Goal: Transaction & Acquisition: Purchase product/service

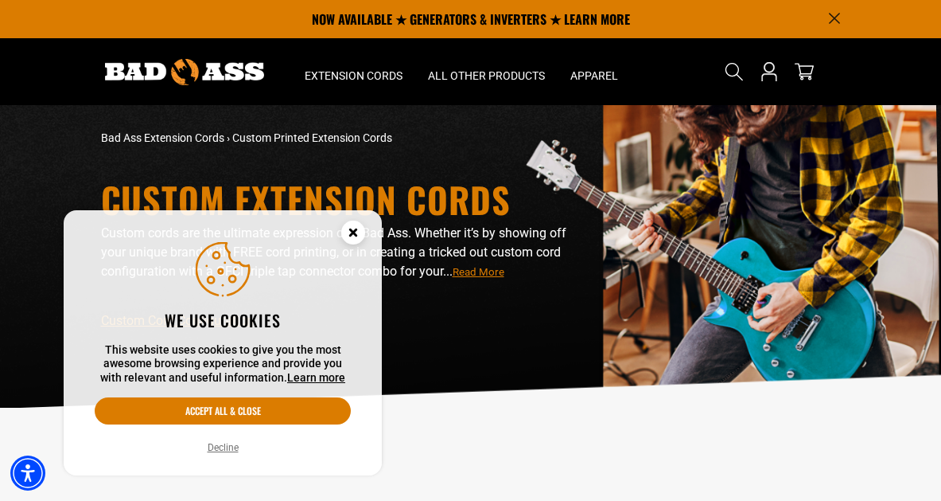
click at [345, 235] on circle "Close this option" at bounding box center [353, 232] width 24 height 24
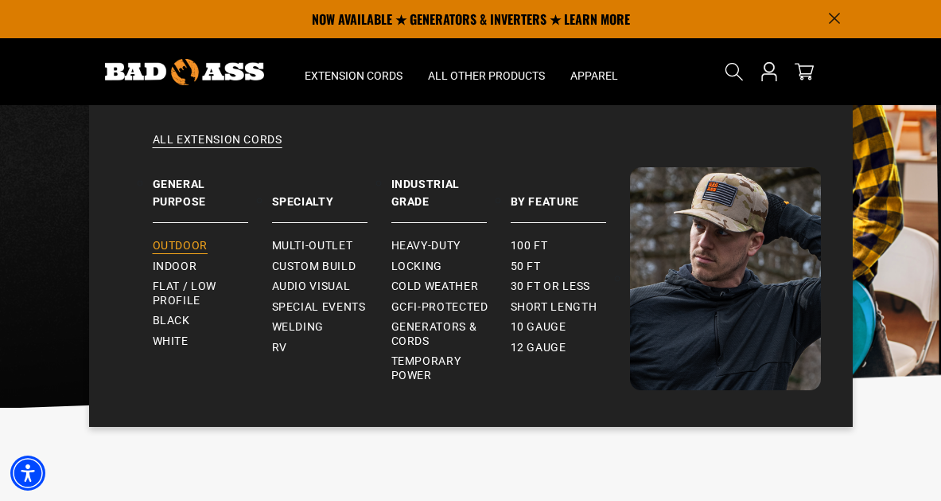
click at [183, 239] on span "Outdoor" at bounding box center [180, 246] width 55 height 14
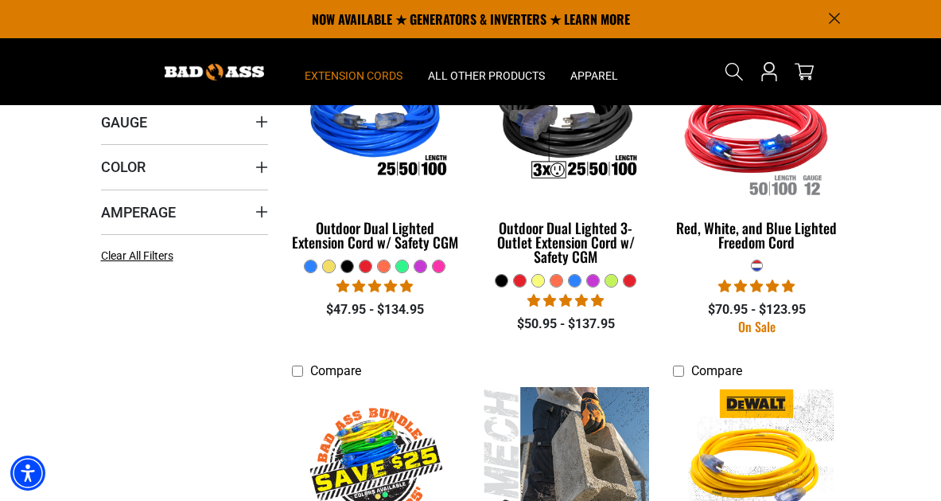
scroll to position [302, 0]
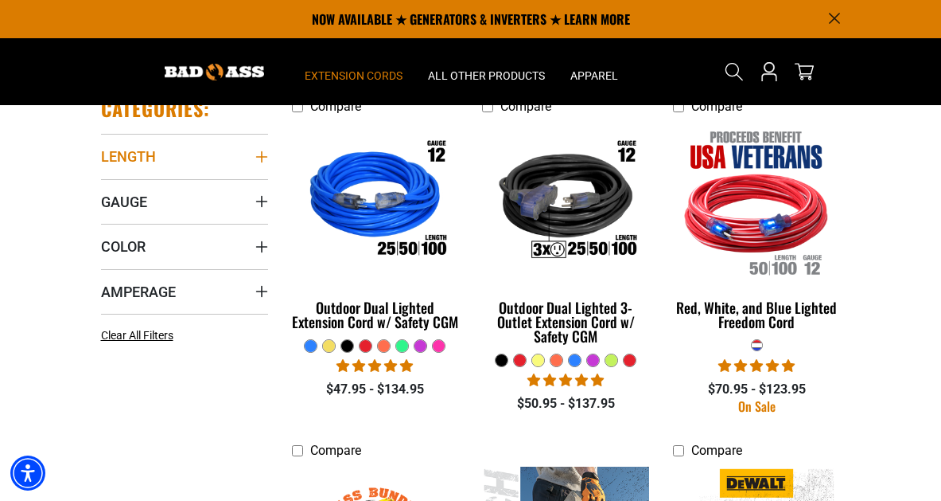
click at [173, 155] on summary "Length" at bounding box center [184, 156] width 167 height 45
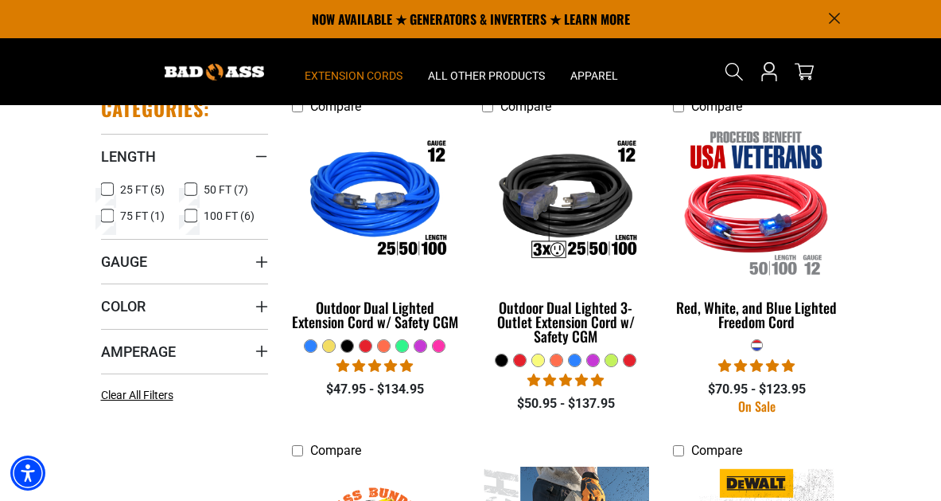
click at [106, 187] on icon at bounding box center [107, 189] width 13 height 21
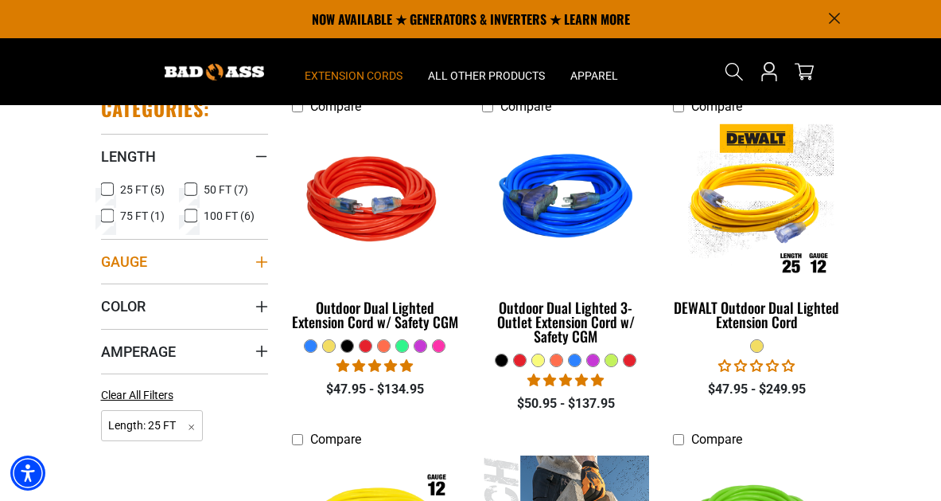
click at [252, 259] on summary "Gauge" at bounding box center [184, 261] width 167 height 45
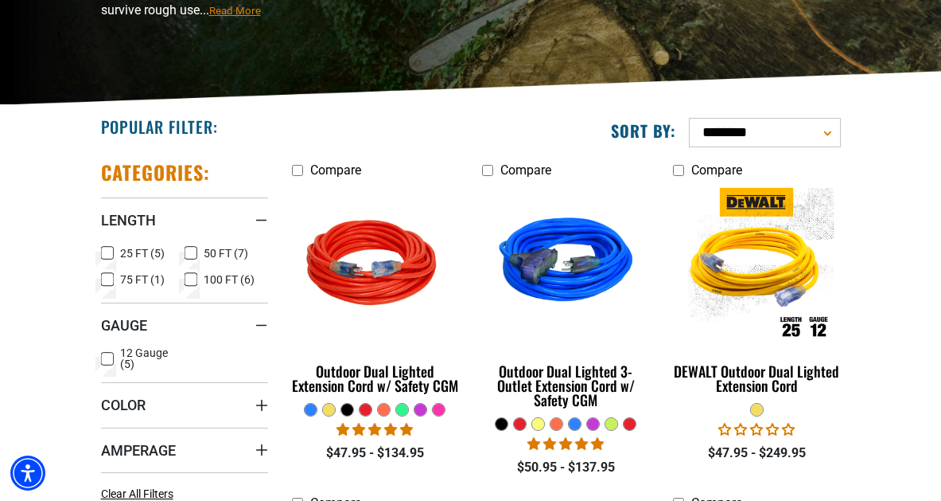
scroll to position [398, 0]
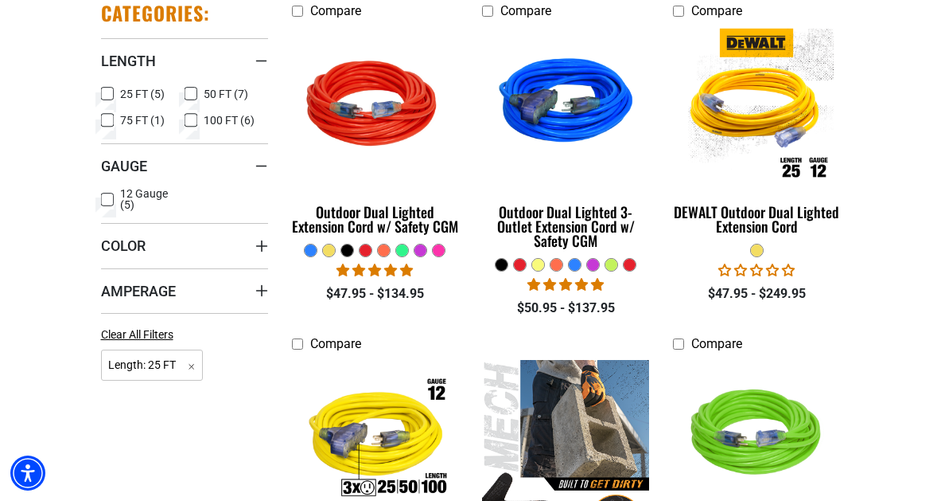
scroll to position [302, 0]
